Goal: Transaction & Acquisition: Obtain resource

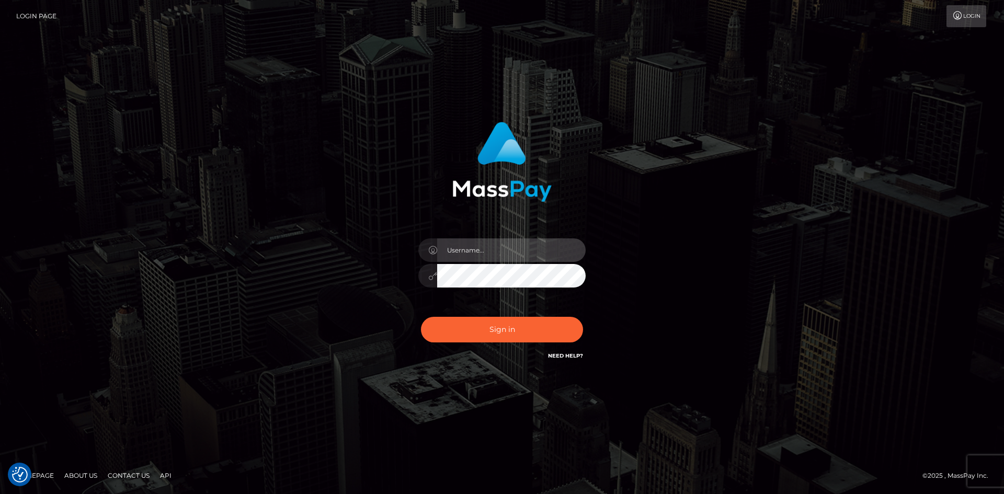
click at [501, 254] on input "text" at bounding box center [511, 250] width 149 height 24
type input "Veronica"
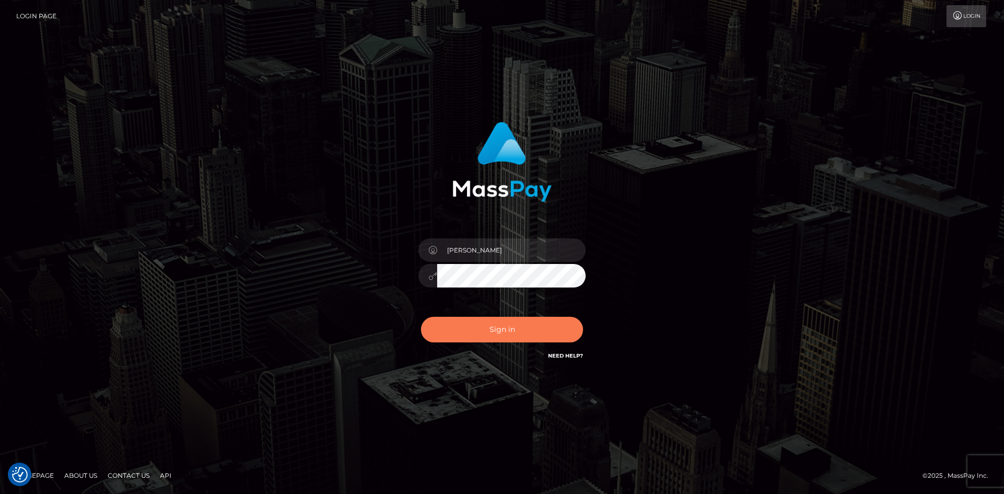
click at [491, 338] on button "Sign in" at bounding box center [502, 330] width 162 height 26
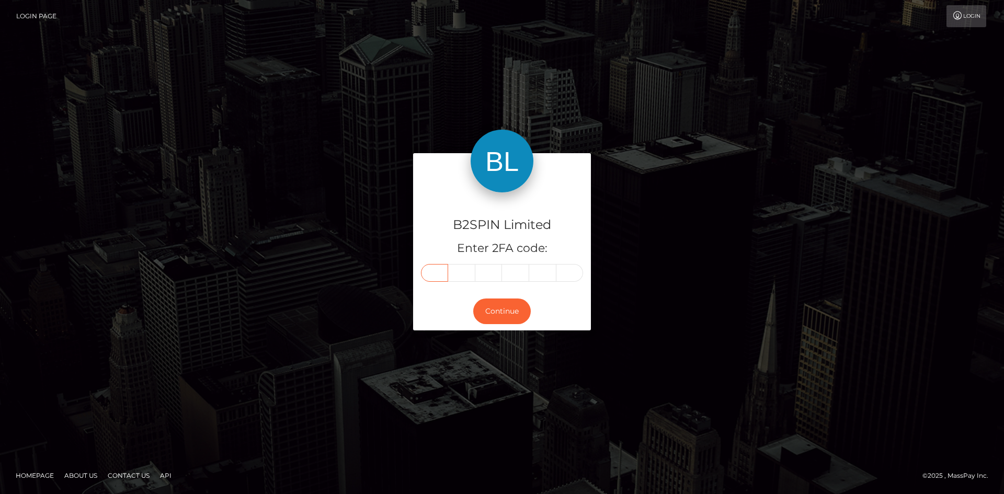
paste input "3"
type input "3"
type input "5"
type input "6"
type input "0"
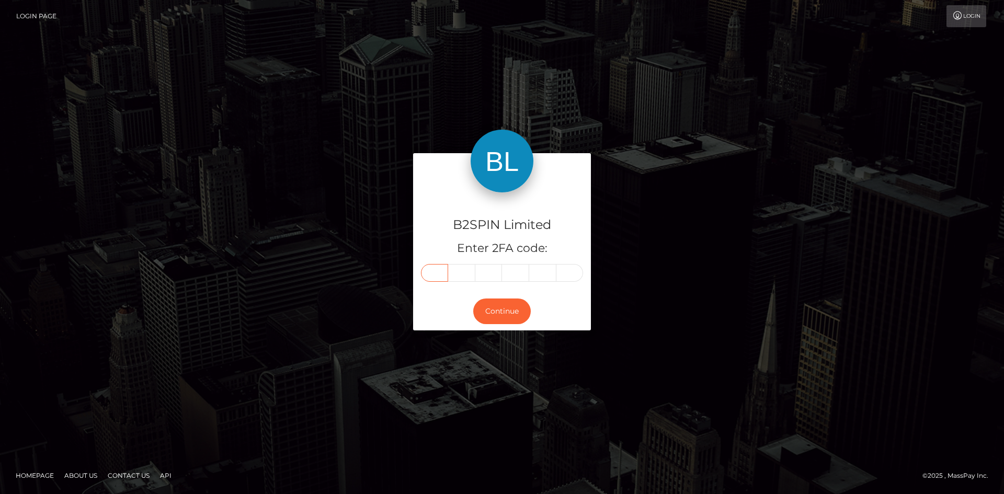
type input "7"
type input "8"
click at [516, 312] on button "Continue" at bounding box center [502, 312] width 58 height 26
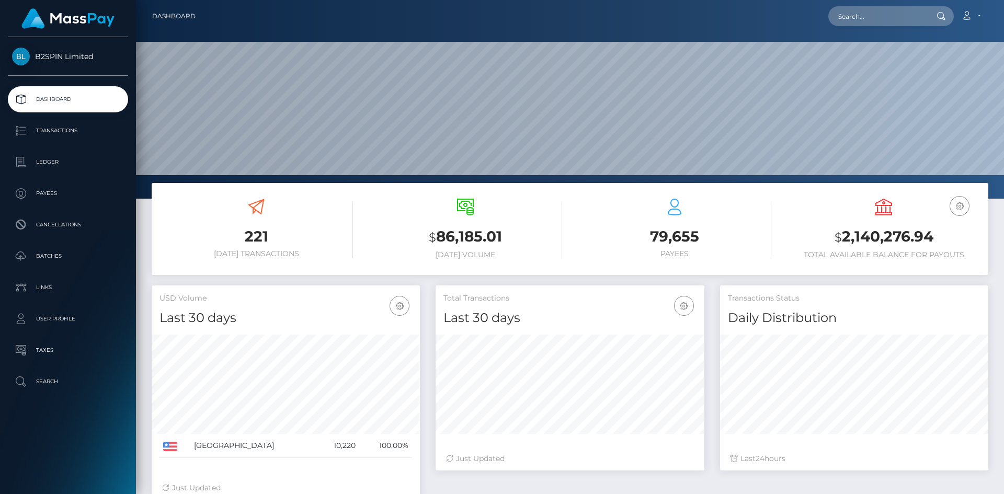
scroll to position [186, 269]
click at [45, 134] on p "Transactions" at bounding box center [68, 131] width 112 height 16
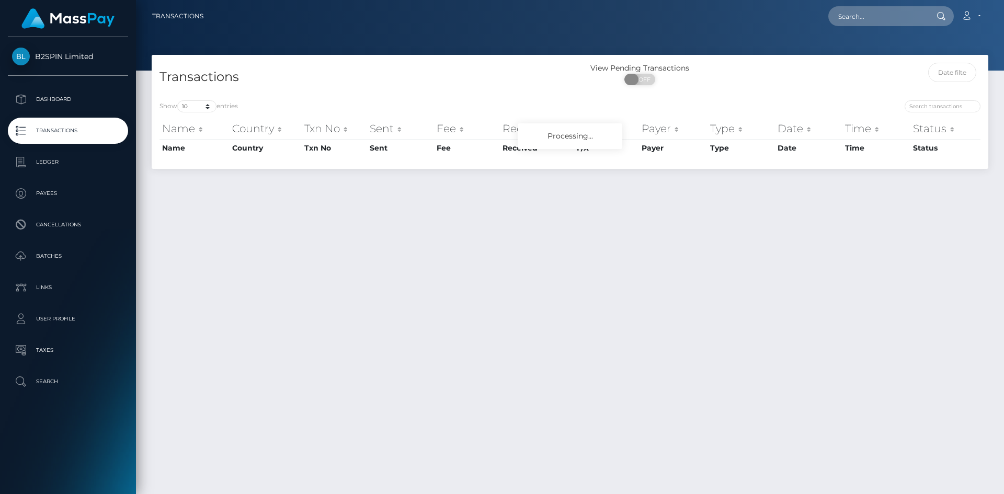
click at [635, 79] on span at bounding box center [631, 80] width 14 height 12
checkbox input "true"
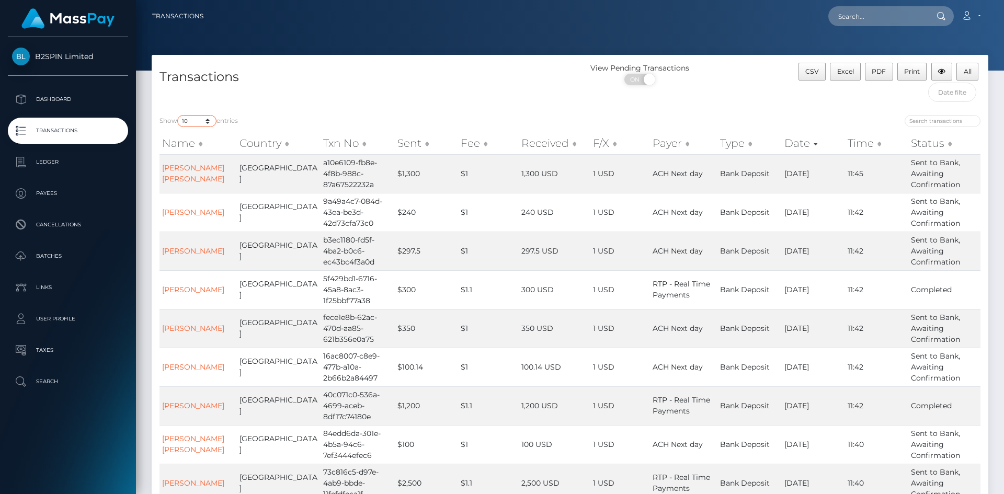
click at [190, 123] on select "10 25 50 100 250 500 1,000 3,500" at bounding box center [196, 121] width 39 height 12
select select "3500"
click at [178, 115] on select "10 25 50 100 250 500 1,000 3,500" at bounding box center [196, 121] width 39 height 12
click at [377, 110] on div "Show 10 25 50 100 250 500 1,000 3,500 entries Name Country Txn No Sent Fee Rece…" at bounding box center [570, 345] width 837 height 477
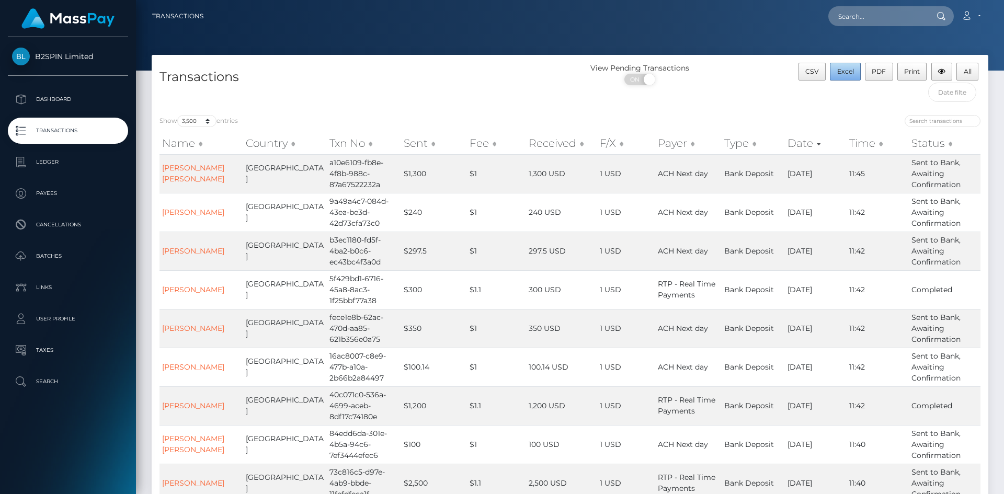
click at [856, 66] on button "Excel" at bounding box center [845, 72] width 31 height 18
click at [852, 17] on input "text" at bounding box center [877, 16] width 98 height 20
paste input "84ab40e1-b4c8-4e05-9e24-43d26b9ac89a"
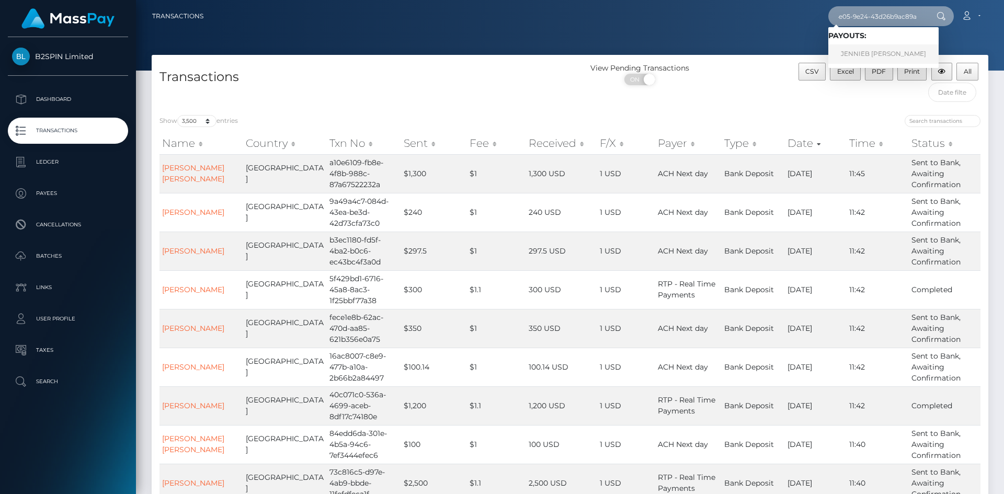
type input "84ab40e1-b4c8-4e05-9e24-43d26b9ac89a"
click at [863, 58] on link "JENNIEB MONIQUE MORGAN" at bounding box center [883, 53] width 110 height 19
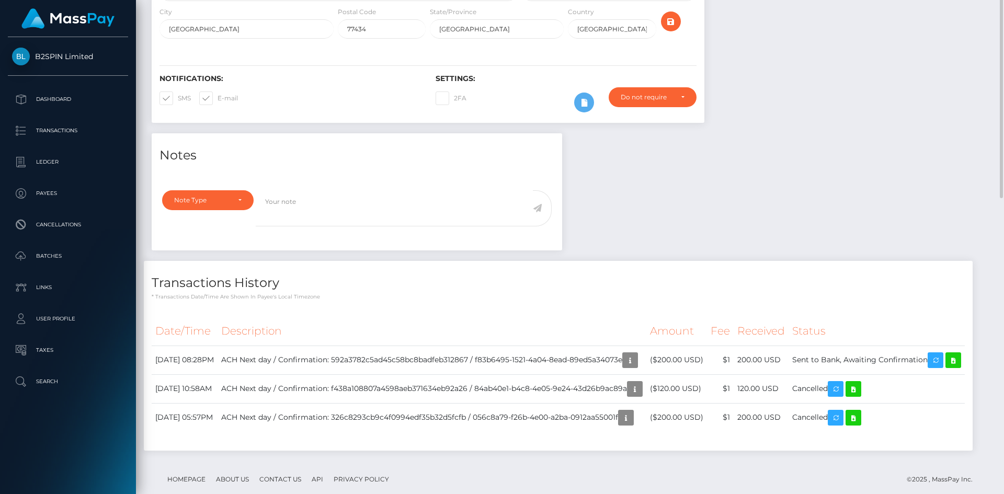
scroll to position [266, 0]
